Goal: Information Seeking & Learning: Understand process/instructions

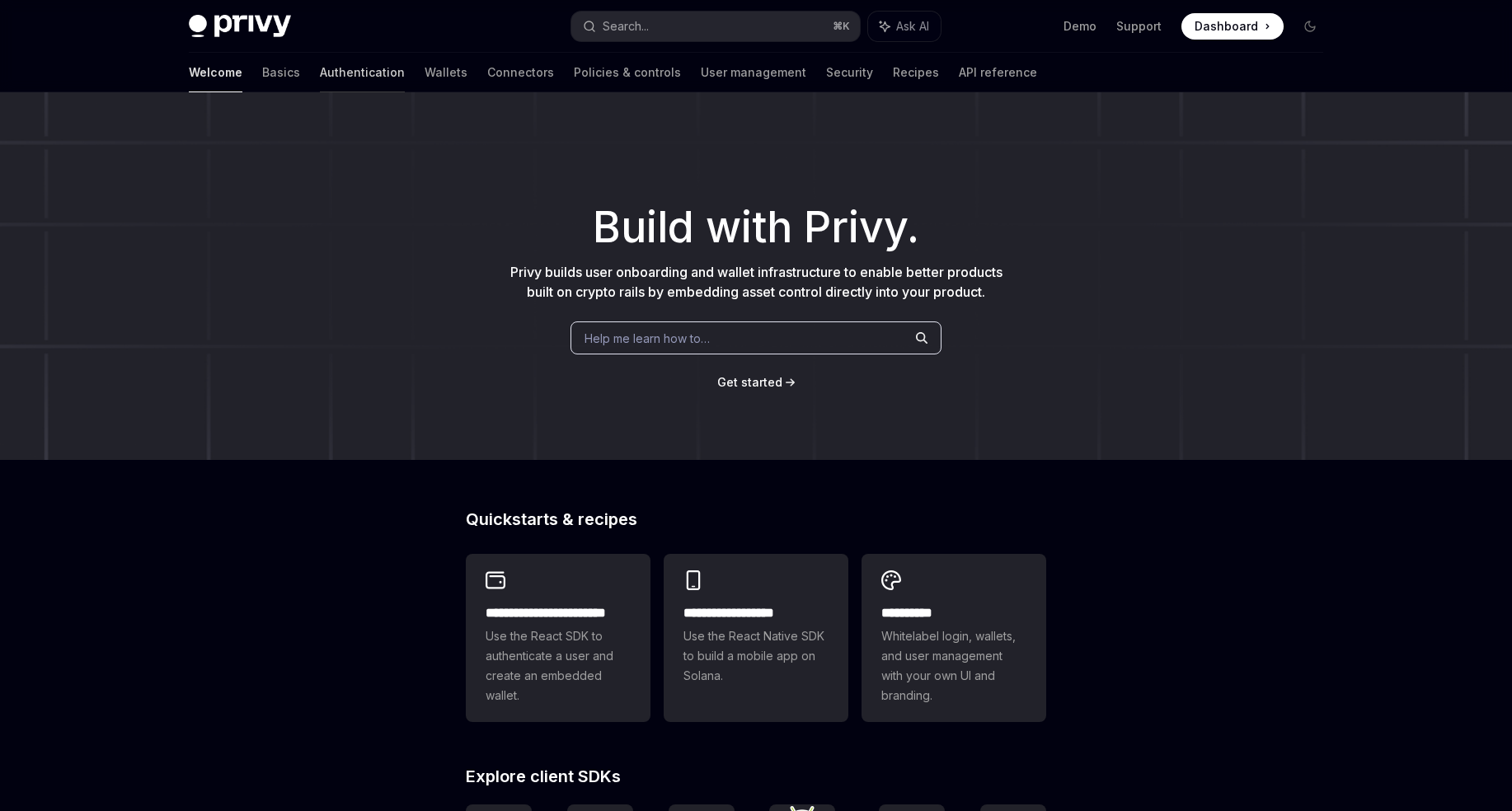
click at [320, 78] on link "Authentication" at bounding box center [362, 73] width 85 height 40
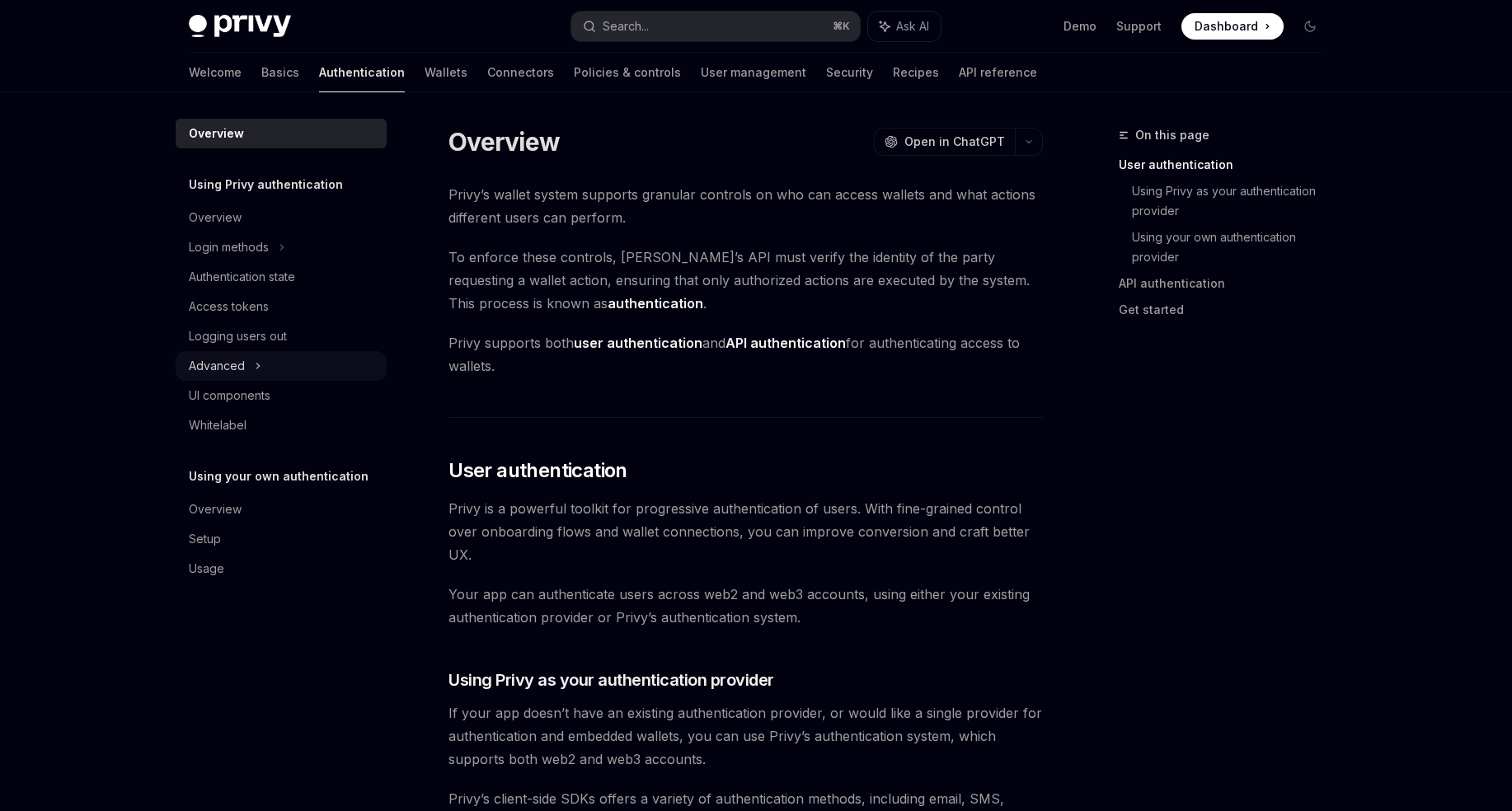
click at [257, 356] on icon at bounding box center [258, 366] width 7 height 20
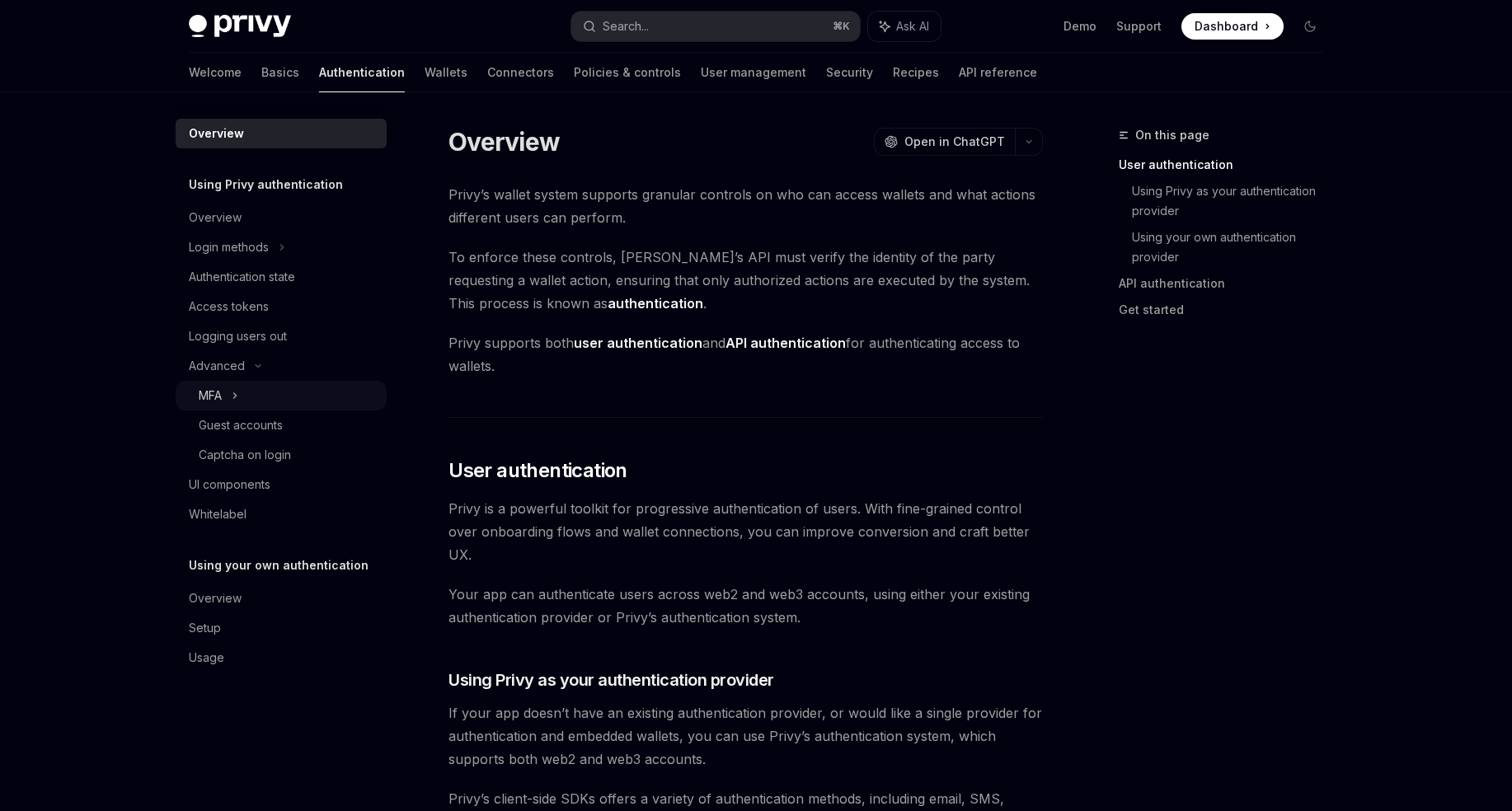
click at [258, 388] on div "MFA" at bounding box center [281, 396] width 211 height 30
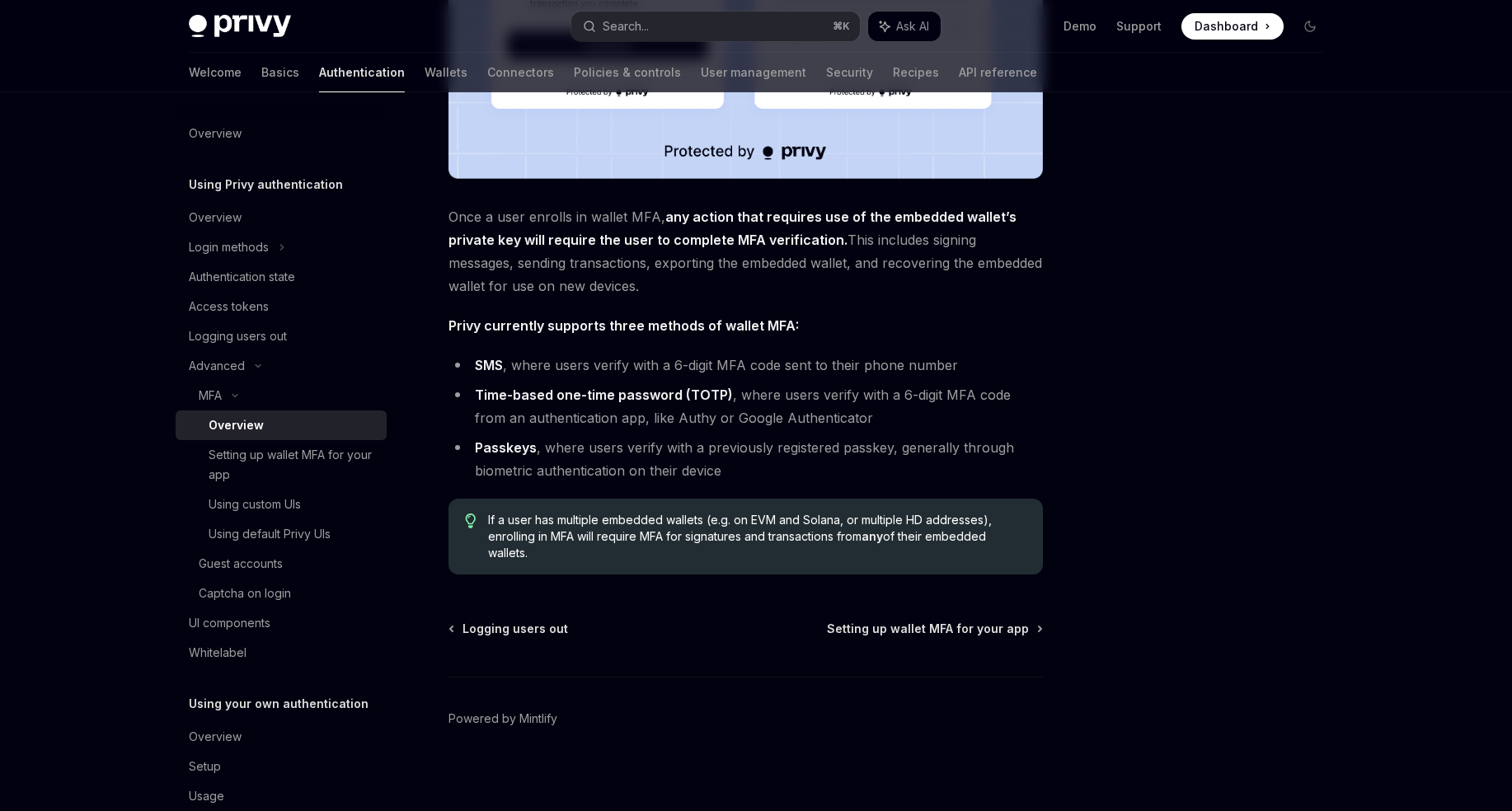
scroll to position [557, 0]
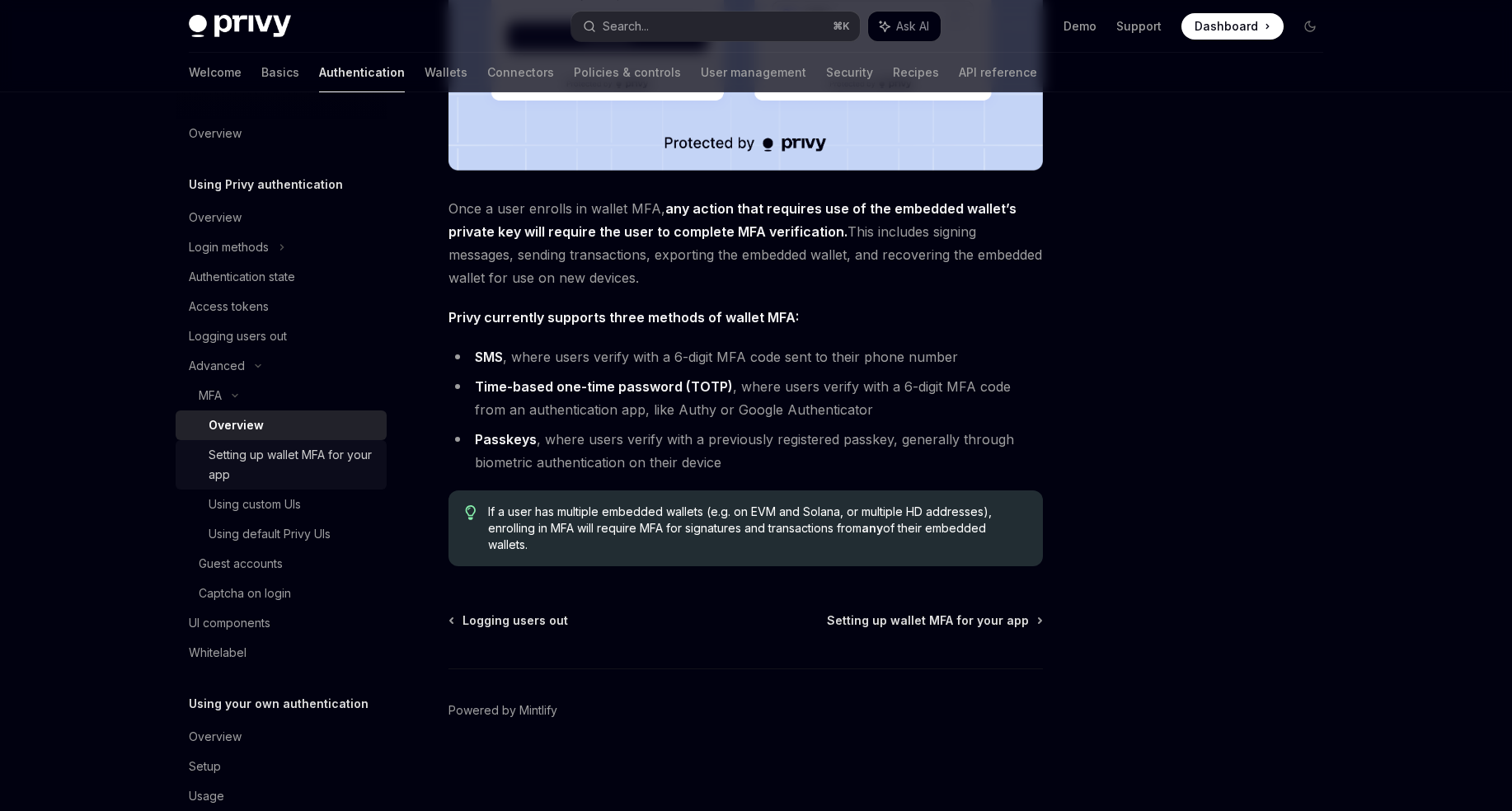
click at [301, 462] on div "Setting up wallet MFA for your app" at bounding box center [292, 465] width 168 height 40
type textarea "*"
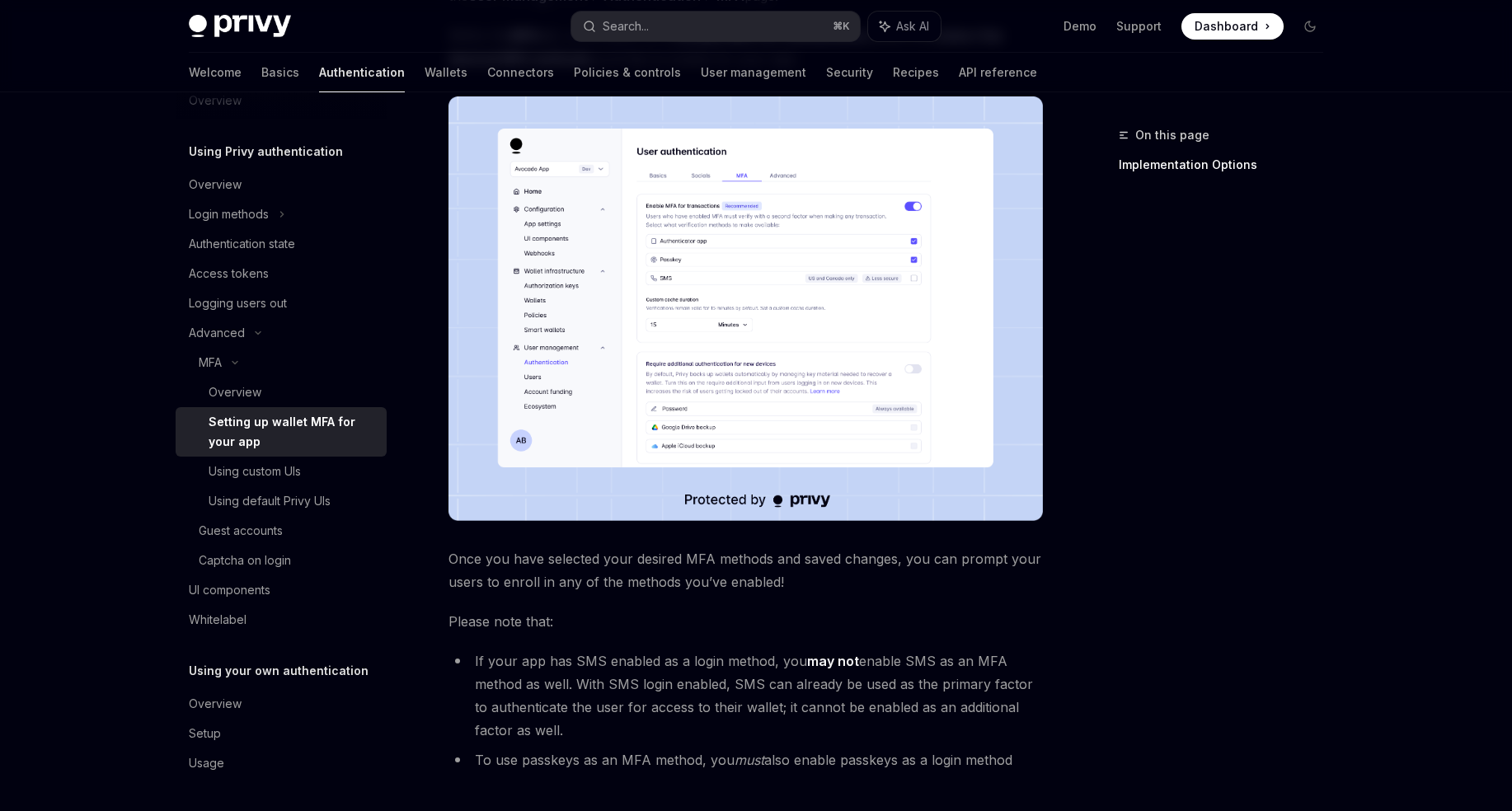
scroll to position [246, 0]
